Goal: Information Seeking & Learning: Learn about a topic

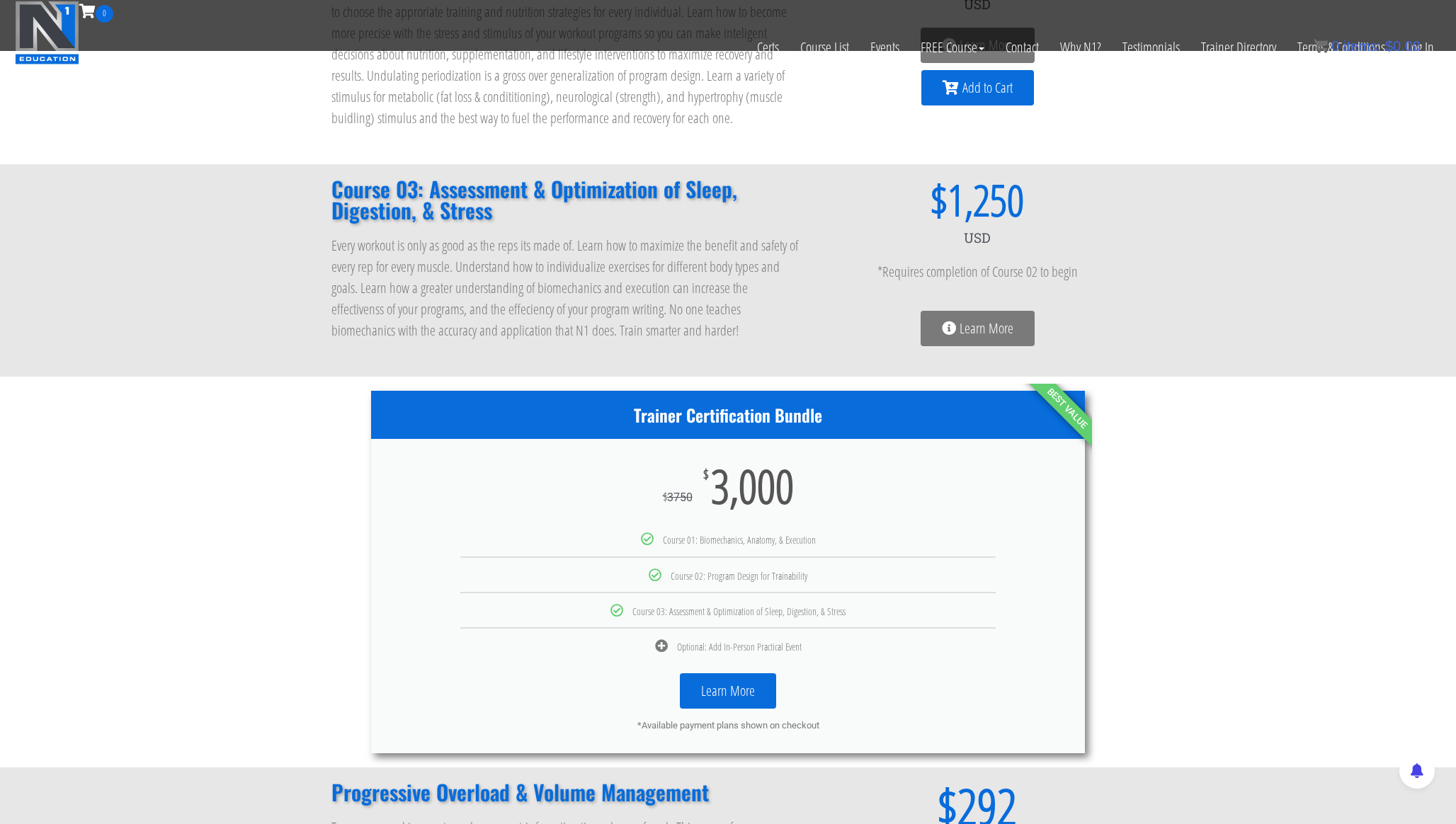
scroll to position [406, 0]
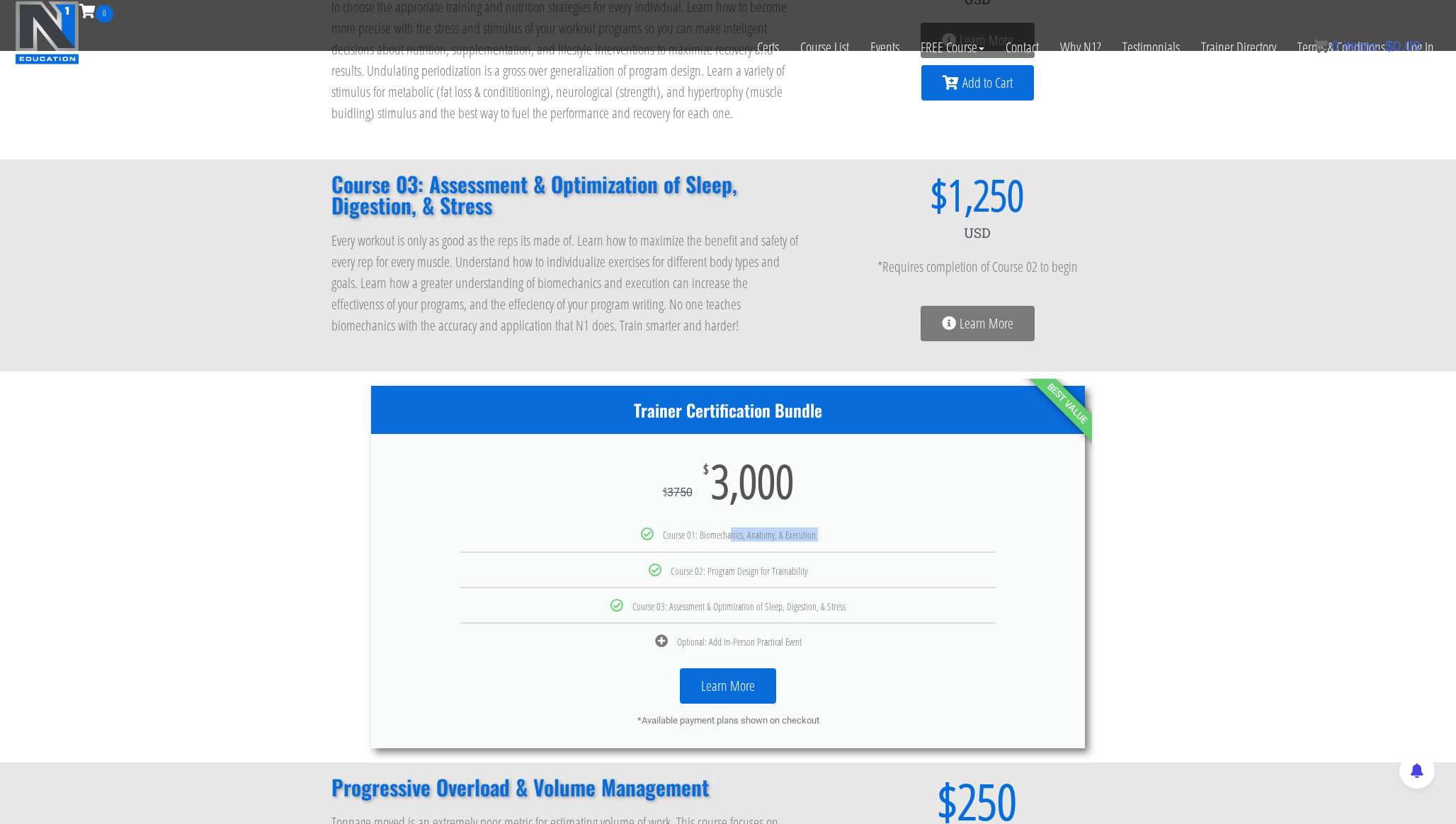
drag, startPoint x: 691, startPoint y: 538, endPoint x: 860, endPoint y: 543, distance: 169.1
click at [861, 543] on ul "Course 01: Biomechanics, Anatomy, & Execution Course 02: Program Design for Tra…" at bounding box center [728, 587] width 714 height 120
click at [810, 584] on ul "Course 01: Biomechanics, Anatomy, & Execution Course 02: Program Design for Tra…" at bounding box center [728, 587] width 714 height 120
drag, startPoint x: 867, startPoint y: 605, endPoint x: 650, endPoint y: 442, distance: 271.4
click at [650, 442] on div "Trainer Certification Bundle $ 3750 $ 3,000 Course 01: Biomechanics, Anatomy, &…" at bounding box center [728, 568] width 714 height 363
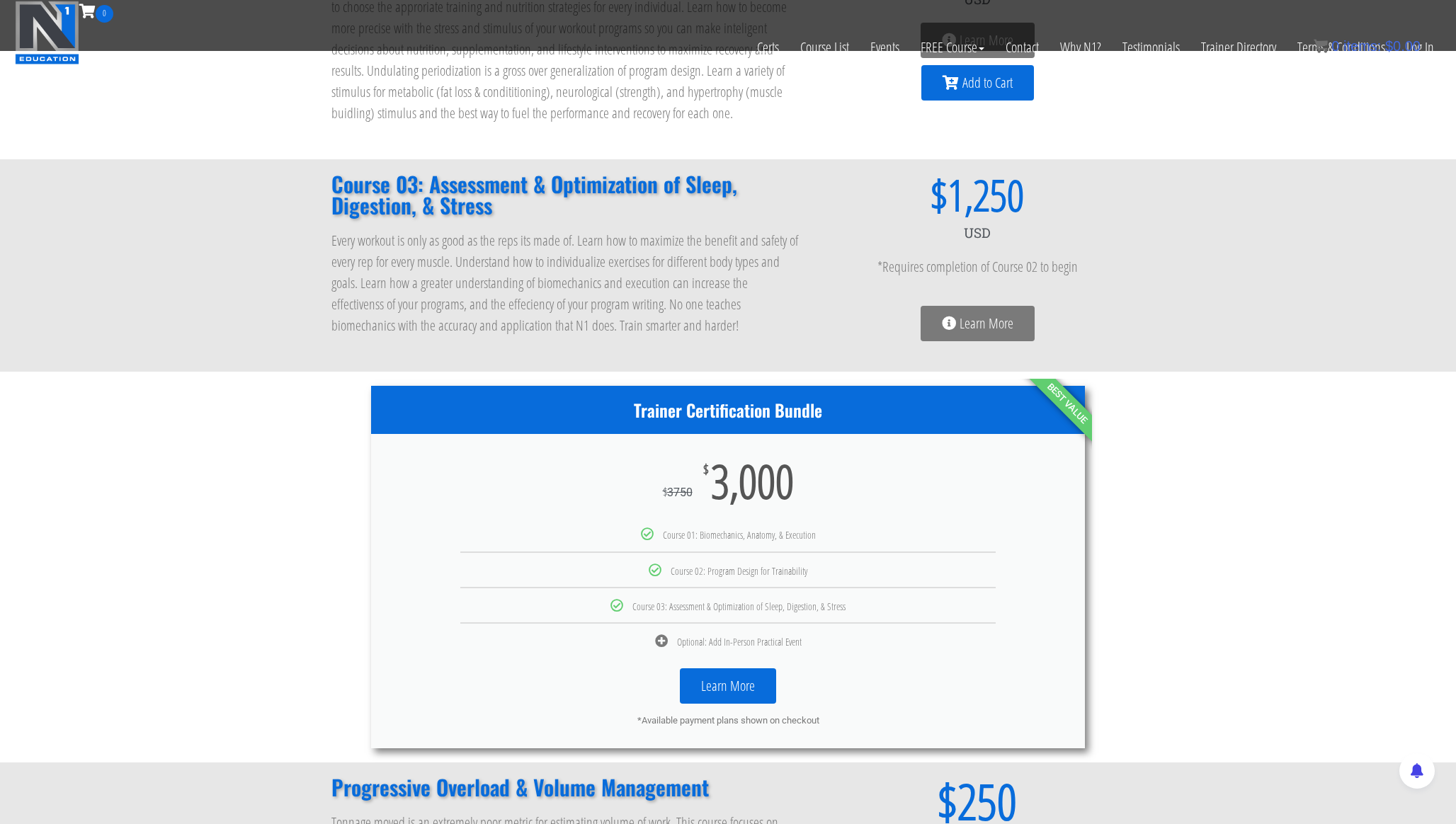
click at [1222, 551] on div "Trainer Certification Bundle $ 3750 $ 3,000 Course 01: Biomechanics, Anatomy, &…" at bounding box center [728, 567] width 1456 height 392
drag, startPoint x: 902, startPoint y: 605, endPoint x: 492, endPoint y: 442, distance: 441.2
click at [492, 442] on div "Trainer Certification Bundle $ 3750 $ 3,000 Course 01: Biomechanics, Anatomy, &…" at bounding box center [728, 568] width 714 height 363
click at [882, 555] on li "Course 02: Program Design for Trainability" at bounding box center [728, 564] width 714 height 25
drag, startPoint x: 882, startPoint y: 611, endPoint x: 588, endPoint y: 403, distance: 360.1
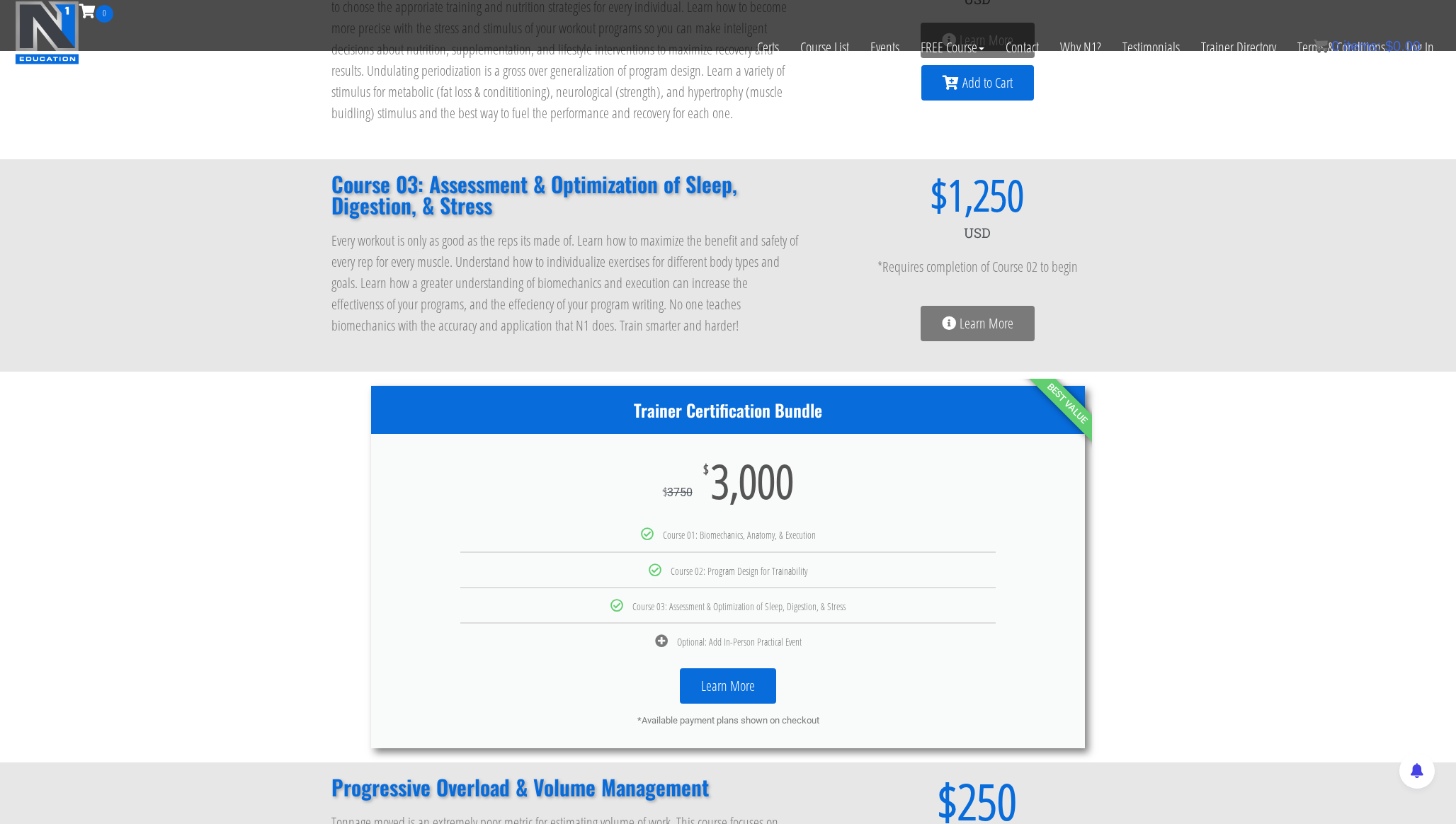
click at [588, 403] on div "Trainer Certification Bundle $ 3750 $ 3,000 Course 01: Biomechanics, Anatomy, &…" at bounding box center [728, 568] width 714 height 363
click at [868, 529] on div "Course 01: Biomechanics, Anatomy, & Execution" at bounding box center [728, 534] width 692 height 13
drag, startPoint x: 868, startPoint y: 643, endPoint x: 564, endPoint y: 389, distance: 396.1
click at [564, 389] on div "Trainer Certification Bundle $ 3750 $ 3,000 Course 01: Biomechanics, Anatomy, &…" at bounding box center [728, 568] width 714 height 363
click at [807, 507] on div "$ 3750 $ 3,000" at bounding box center [728, 481] width 714 height 93
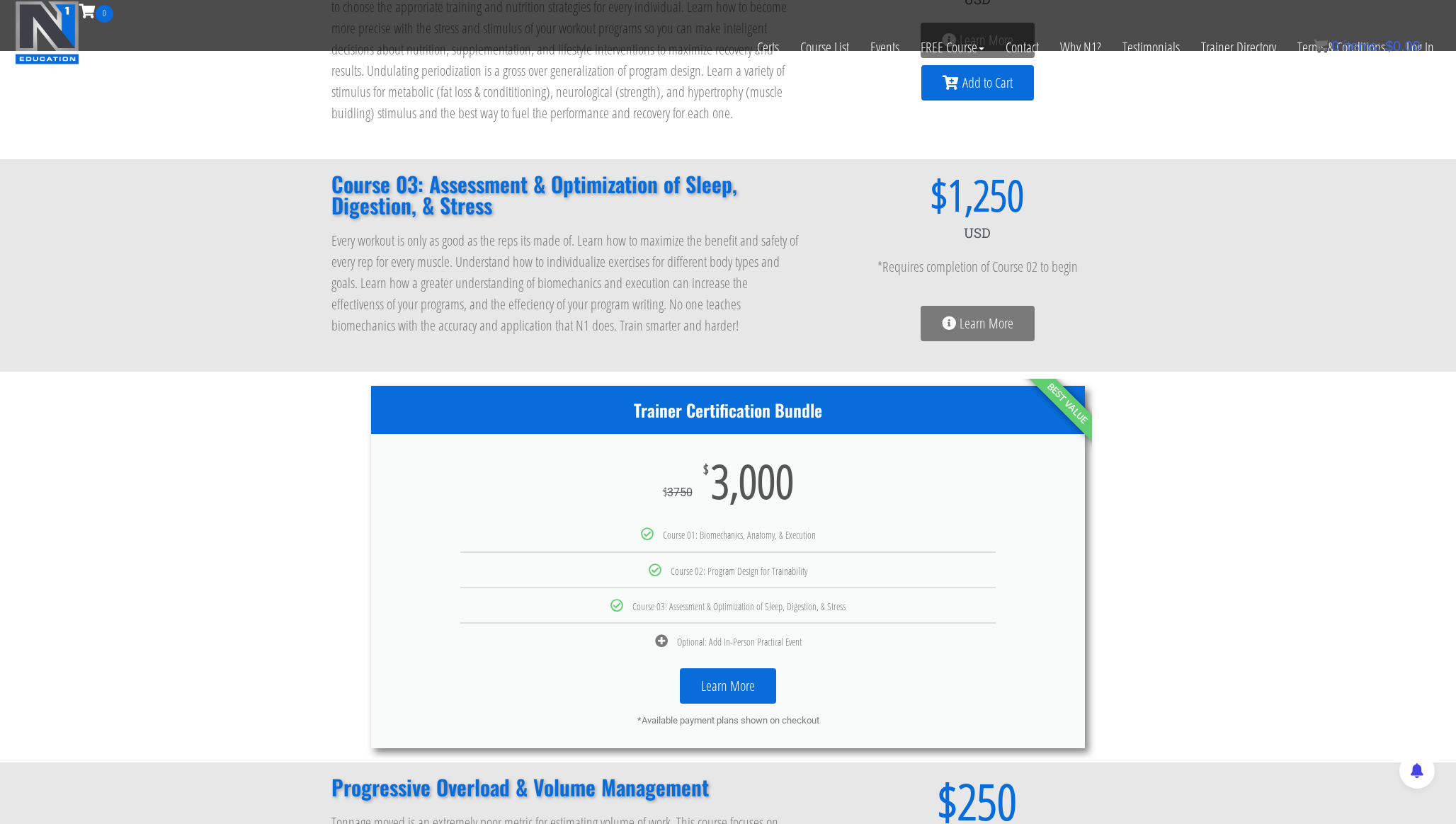
drag, startPoint x: 901, startPoint y: 608, endPoint x: 543, endPoint y: 420, distance: 404.4
click at [543, 420] on div "Trainer Certification Bundle $ 3750 $ 3,000 Course 01: Biomechanics, Anatomy, &…" at bounding box center [728, 568] width 714 height 363
click at [737, 532] on span "Course 01: Biomechanics, Anatomy, & Execution" at bounding box center [739, 535] width 153 height 14
drag, startPoint x: 884, startPoint y: 604, endPoint x: 530, endPoint y: 370, distance: 424.3
click at [530, 370] on div "Online Courses Course 01: Biomechanics, Anatomy, & Execution Every workout is o…" at bounding box center [728, 554] width 1456 height 1920
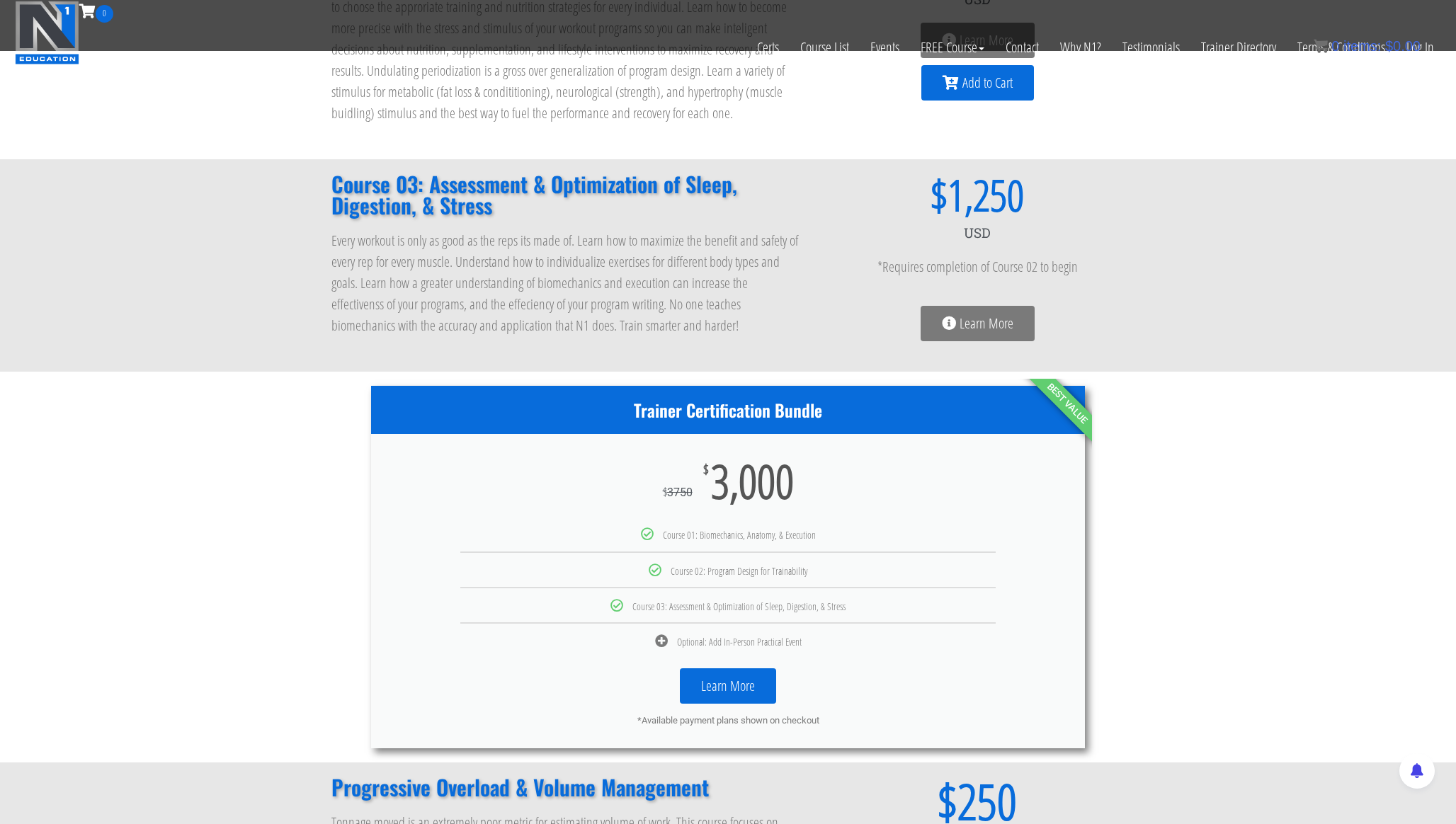
click at [798, 519] on div "$ 3750 $ 3,000" at bounding box center [728, 481] width 714 height 93
drag, startPoint x: 892, startPoint y: 645, endPoint x: 560, endPoint y: 407, distance: 408.5
click at [560, 407] on div "Trainer Certification Bundle $ 3750 $ 3,000 Course 01: Biomechanics, Anatomy, &…" at bounding box center [728, 568] width 714 height 363
click at [798, 529] on span "Course 01: Biomechanics, Anatomy, & Execution" at bounding box center [739, 535] width 153 height 14
drag, startPoint x: 859, startPoint y: 611, endPoint x: 678, endPoint y: 451, distance: 241.6
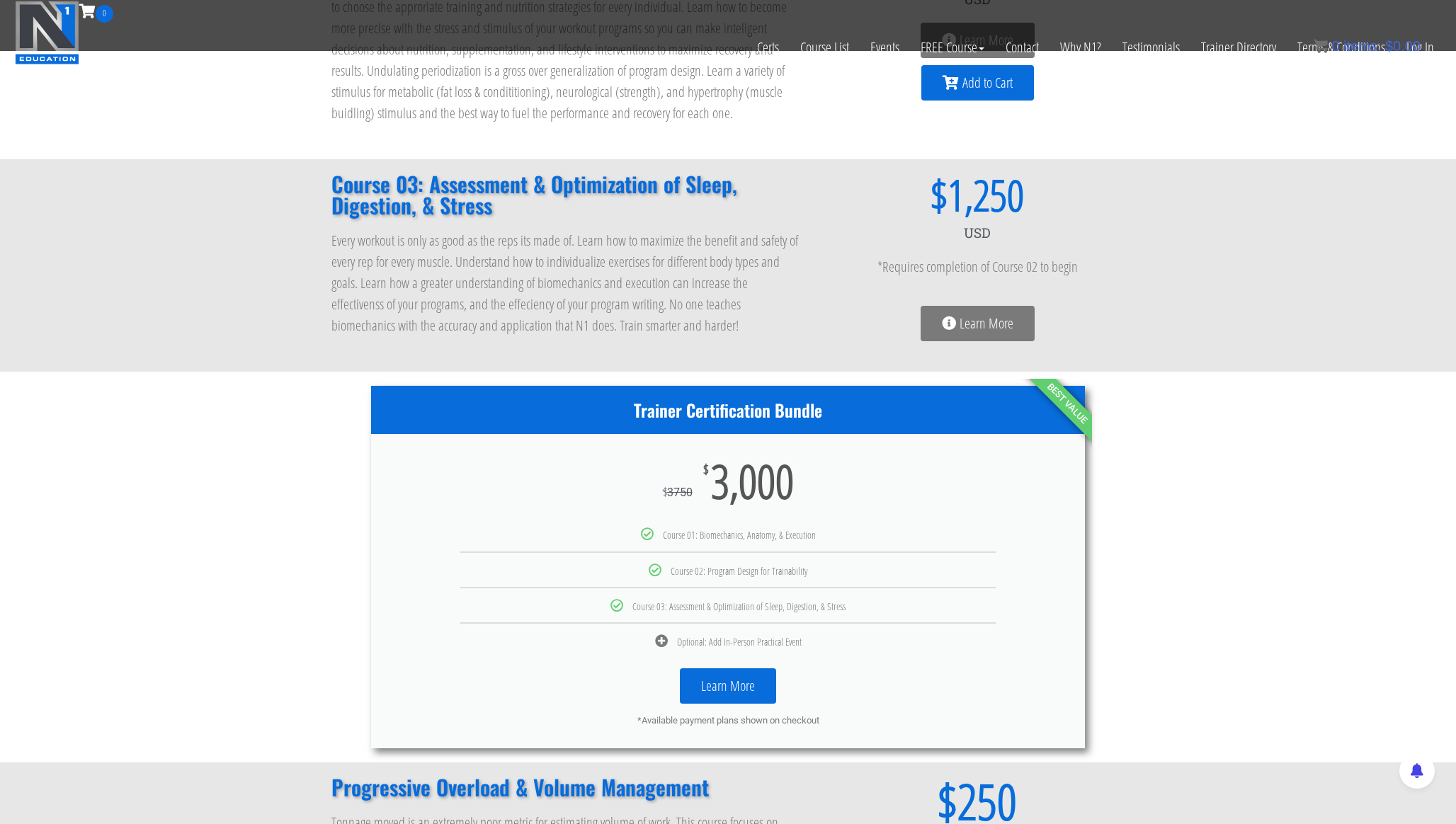
click at [678, 451] on div "Trainer Certification Bundle $ 3750 $ 3,000 Course 01: Biomechanics, Anatomy, &…" at bounding box center [728, 568] width 714 height 363
click at [691, 513] on div "$ 3750 $ 3,000" at bounding box center [728, 481] width 714 height 93
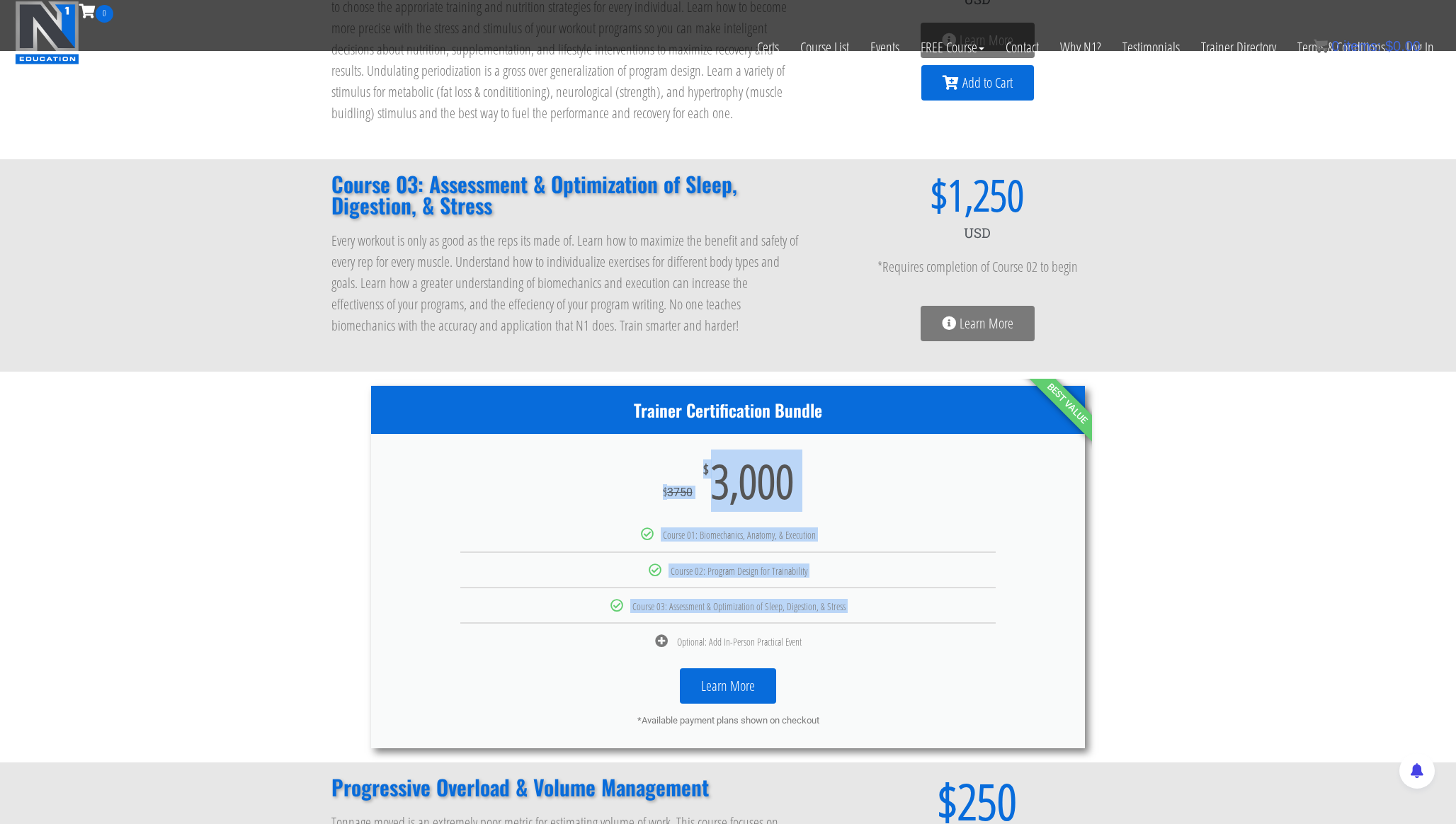
drag, startPoint x: 912, startPoint y: 616, endPoint x: 675, endPoint y: 468, distance: 279.4
click at [675, 468] on div "Trainer Certification Bundle $ 3750 $ 3,000 Course 01: Biomechanics, Anatomy, &…" at bounding box center [728, 568] width 714 height 363
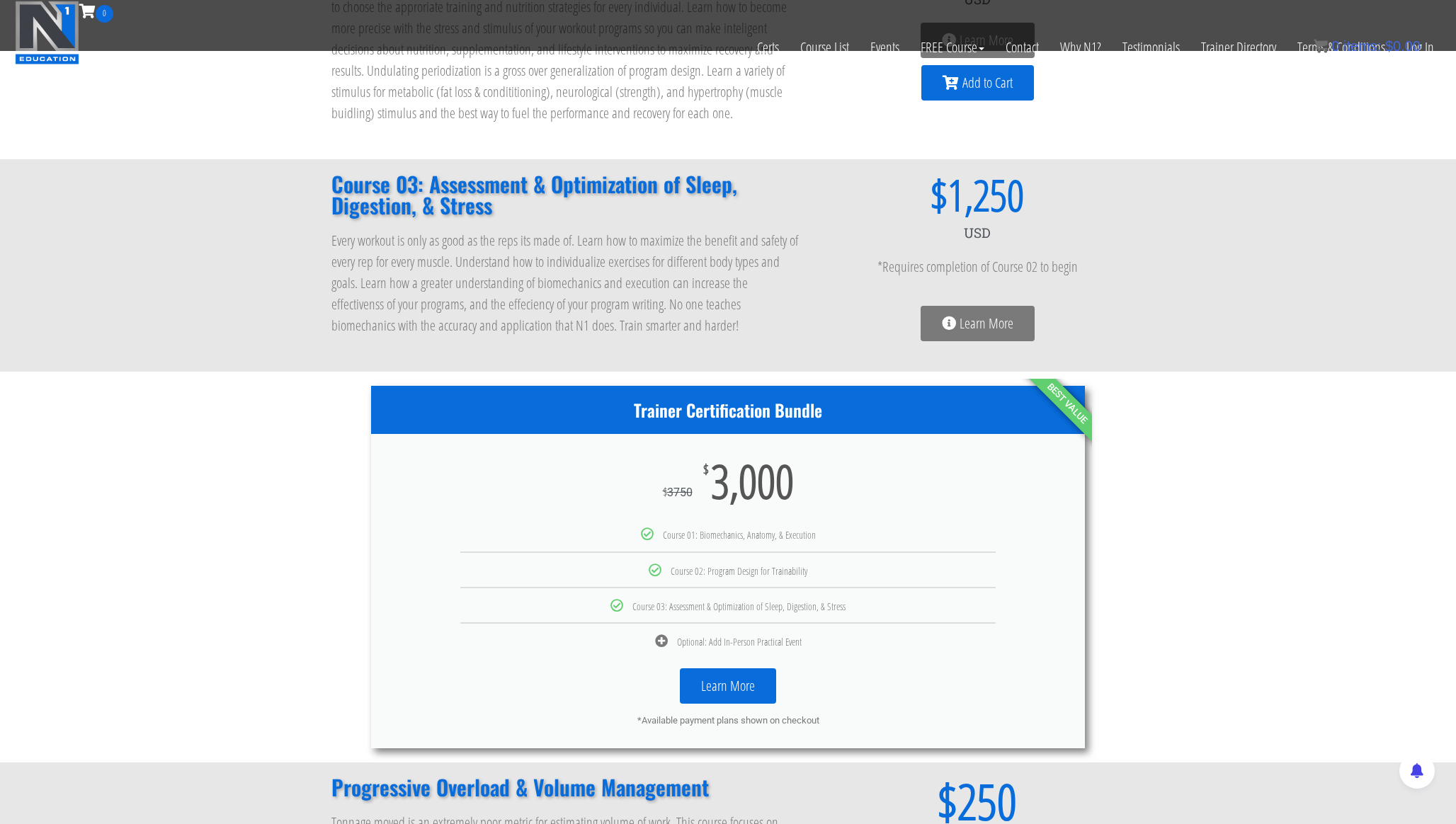
click at [770, 555] on li "Course 02: Program Design for Trainability" at bounding box center [728, 564] width 714 height 25
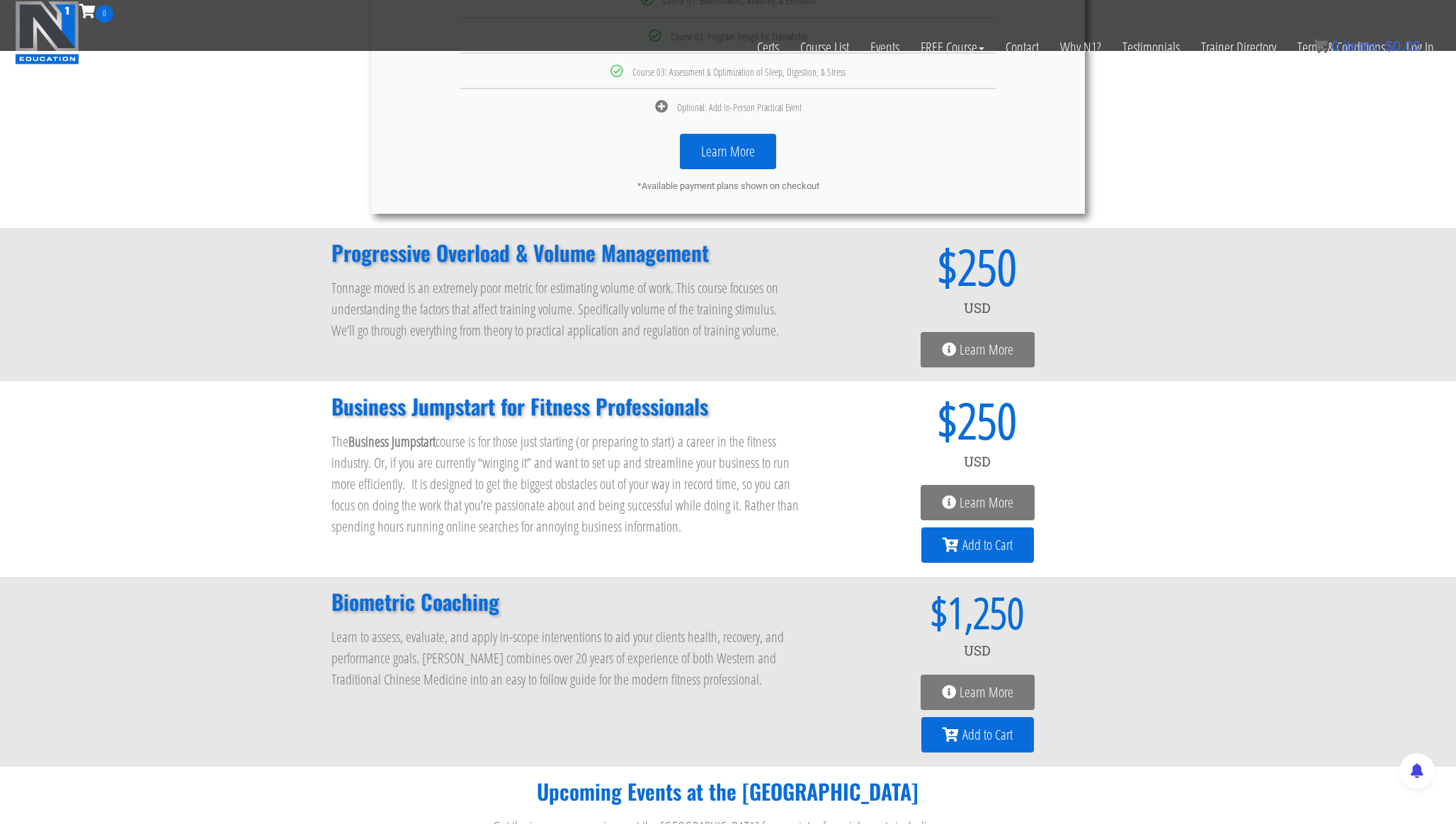
scroll to position [0, 0]
